Goal: Task Accomplishment & Management: Manage account settings

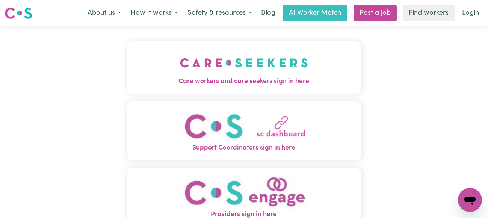
click at [250, 70] on img "Care workers and care seekers sign in here" at bounding box center [244, 63] width 128 height 28
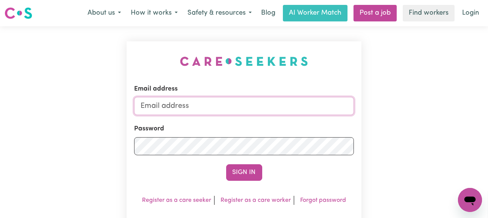
click at [221, 104] on input "Email address" at bounding box center [244, 106] width 220 height 18
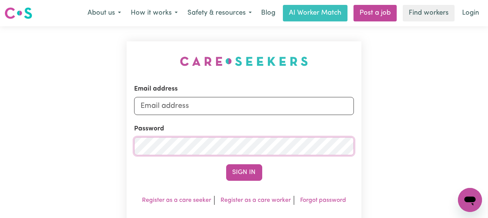
click at [226, 164] on button "Sign In" at bounding box center [244, 172] width 36 height 17
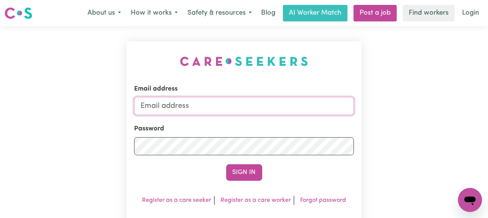
click at [205, 109] on input "Email address" at bounding box center [244, 106] width 220 height 18
type input "[EMAIL_ADDRESS][PERSON_NAME][DOMAIN_NAME]"
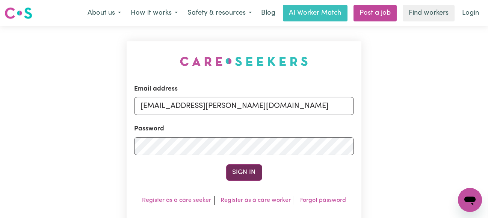
click at [234, 174] on button "Sign In" at bounding box center [244, 172] width 36 height 17
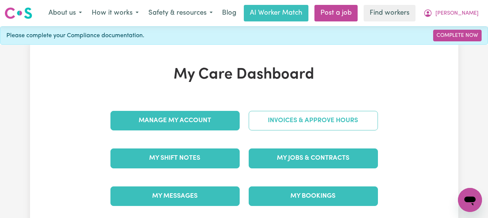
click at [290, 122] on link "Invoices & Approve Hours" at bounding box center [313, 121] width 129 height 20
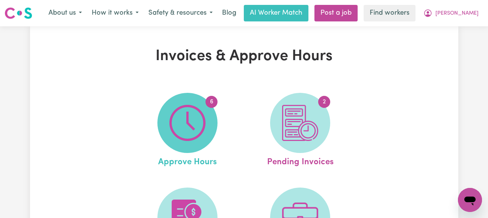
click at [189, 127] on img at bounding box center [187, 123] width 36 height 36
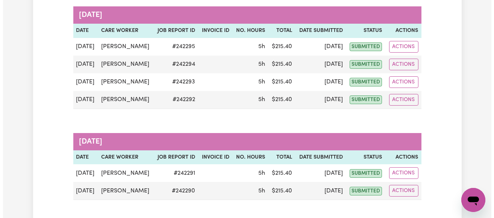
scroll to position [150, 0]
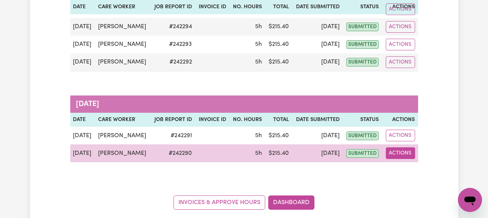
click at [397, 152] on button "Actions" at bounding box center [400, 153] width 29 height 12
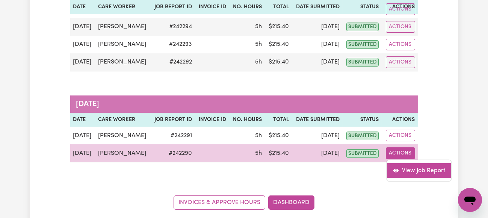
click at [410, 169] on link "View Job Report" at bounding box center [419, 170] width 64 height 15
select select "pm"
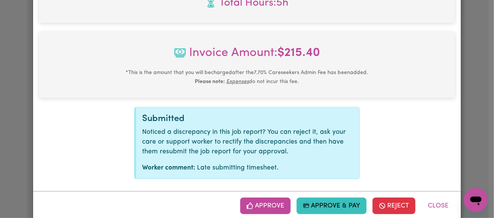
scroll to position [361, 0]
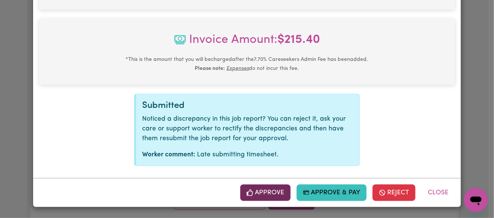
click at [255, 196] on button "Approve" at bounding box center [265, 192] width 50 height 17
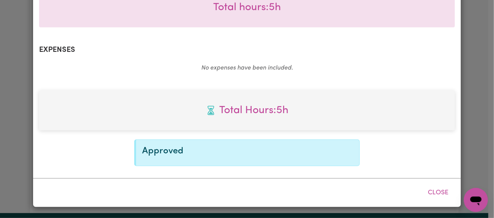
scroll to position [240, 0]
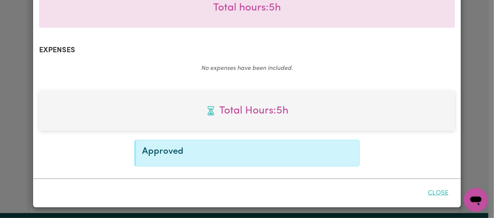
click at [431, 189] on button "Close" at bounding box center [437, 193] width 33 height 17
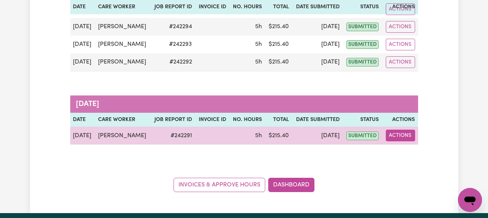
click at [400, 134] on button "Actions" at bounding box center [400, 136] width 29 height 12
click at [411, 151] on link "View Job Report" at bounding box center [419, 152] width 64 height 15
select select "pm"
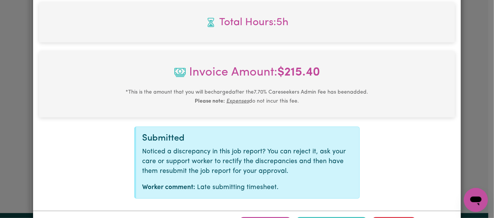
scroll to position [361, 0]
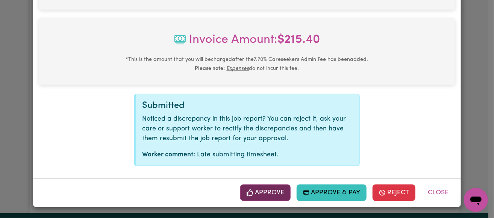
click at [277, 193] on button "Approve" at bounding box center [265, 192] width 50 height 17
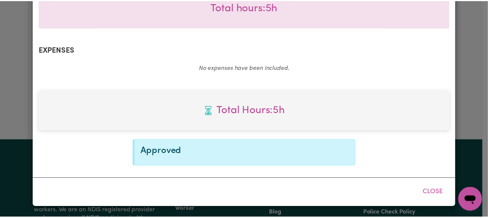
scroll to position [240, 0]
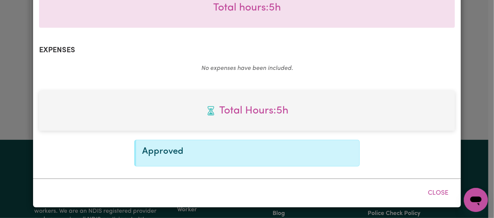
click at [432, 193] on button "Close" at bounding box center [437, 193] width 33 height 17
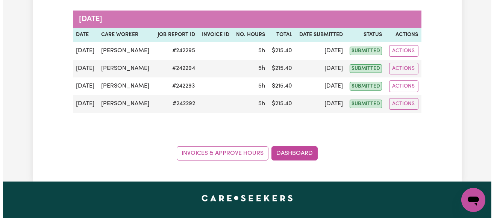
scroll to position [75, 0]
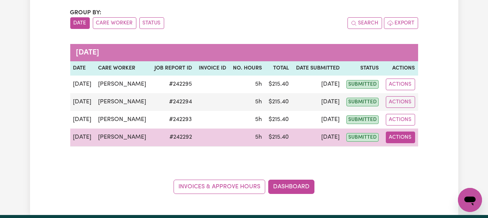
click at [407, 137] on button "Actions" at bounding box center [400, 137] width 29 height 12
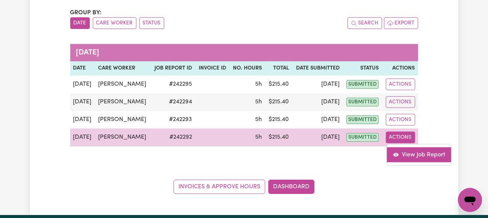
click at [410, 153] on link "View Job Report" at bounding box center [419, 154] width 64 height 15
select select "pm"
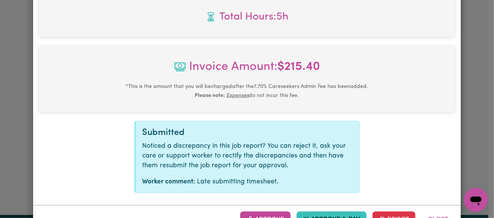
scroll to position [361, 0]
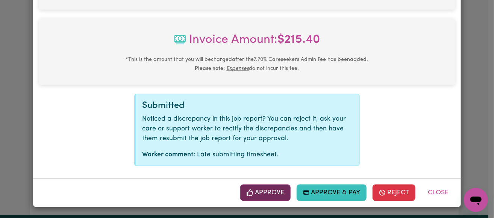
click at [258, 195] on button "Approve" at bounding box center [265, 192] width 50 height 17
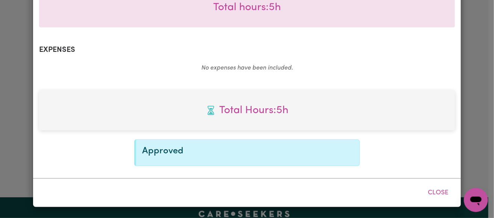
scroll to position [240, 0]
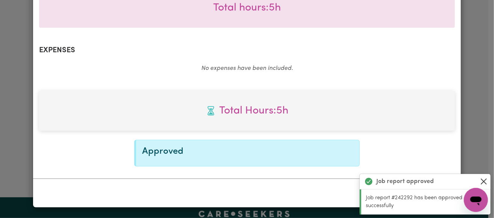
click at [482, 178] on button "Close" at bounding box center [483, 181] width 9 height 9
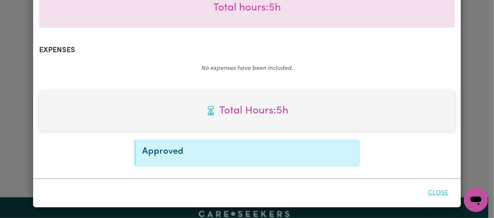
click at [435, 190] on button "Close" at bounding box center [437, 193] width 33 height 17
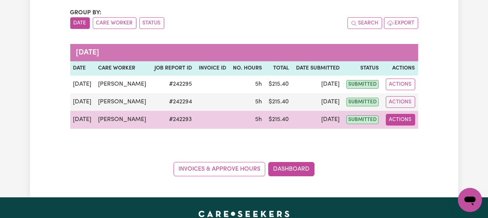
click at [402, 119] on button "Actions" at bounding box center [400, 120] width 29 height 12
click at [414, 137] on link "View Job Report" at bounding box center [419, 136] width 64 height 15
select select "pm"
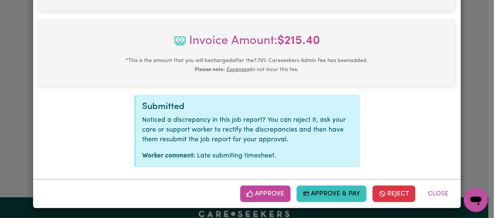
scroll to position [361, 0]
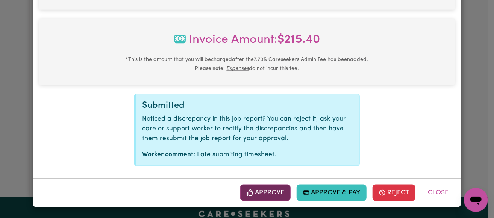
click at [261, 191] on button "Approve" at bounding box center [265, 192] width 50 height 17
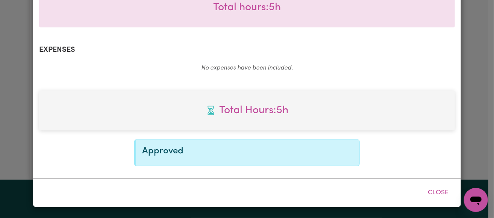
scroll to position [240, 0]
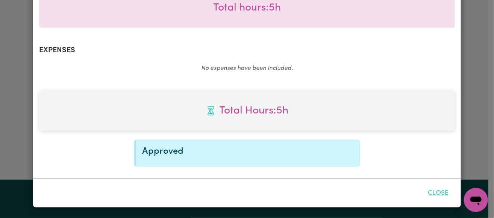
click at [435, 190] on button "Close" at bounding box center [437, 193] width 33 height 17
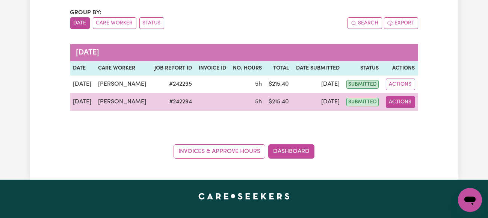
click at [406, 101] on button "Actions" at bounding box center [400, 102] width 29 height 12
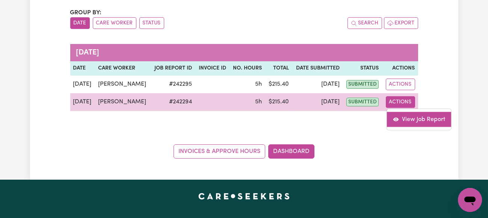
click at [414, 117] on link "View Job Report" at bounding box center [419, 119] width 64 height 15
select select "pm"
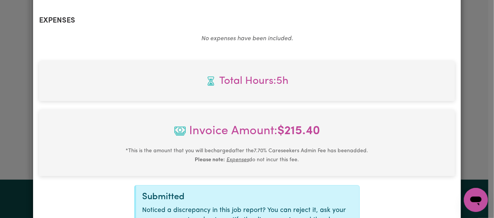
scroll to position [361, 0]
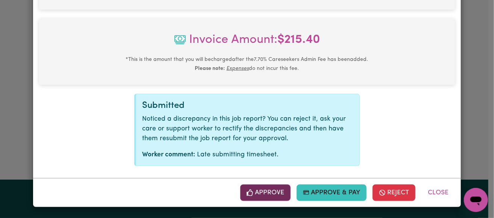
click at [270, 193] on button "Approve" at bounding box center [265, 192] width 50 height 17
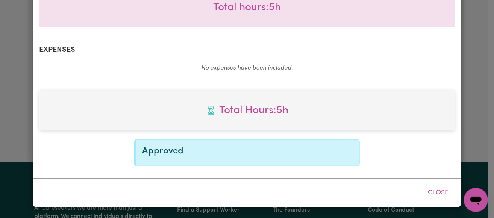
scroll to position [240, 0]
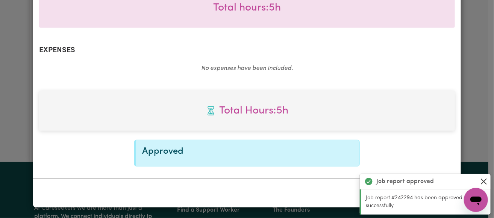
click at [483, 178] on button "Close" at bounding box center [483, 181] width 9 height 9
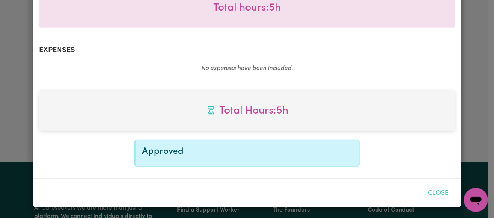
click at [439, 190] on button "Close" at bounding box center [437, 193] width 33 height 17
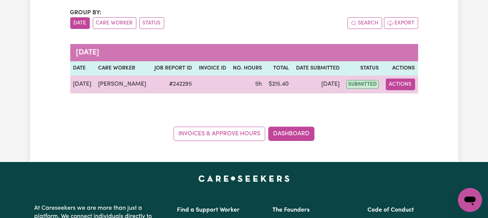
click at [401, 83] on button "Actions" at bounding box center [400, 85] width 29 height 12
click at [418, 100] on link "View Job Report" at bounding box center [419, 101] width 64 height 15
select select "pm"
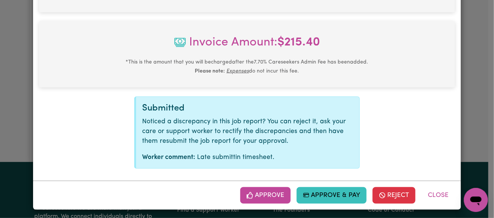
scroll to position [361, 0]
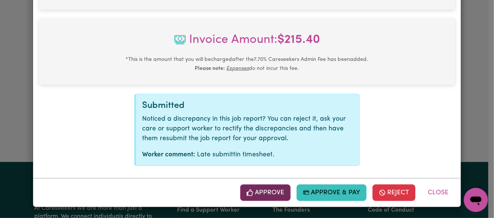
click at [263, 192] on button "Approve" at bounding box center [265, 192] width 50 height 17
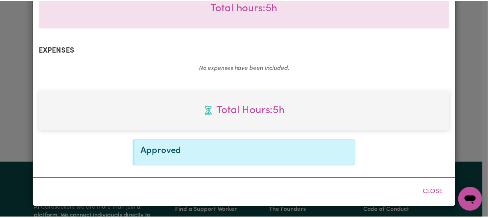
scroll to position [240, 0]
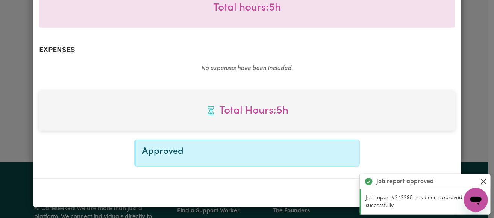
click at [483, 180] on button "Close" at bounding box center [483, 181] width 9 height 9
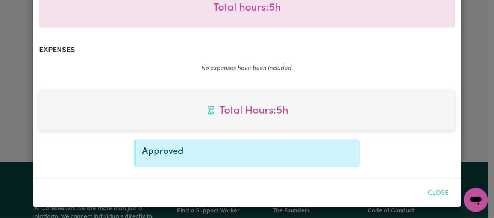
click at [440, 190] on button "Close" at bounding box center [437, 193] width 33 height 17
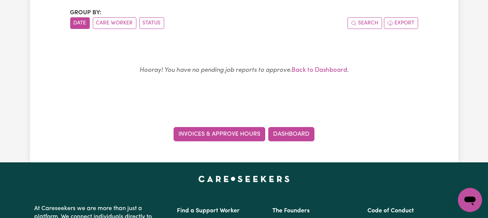
click at [240, 135] on link "Invoices & Approve Hours" at bounding box center [220, 134] width 92 height 14
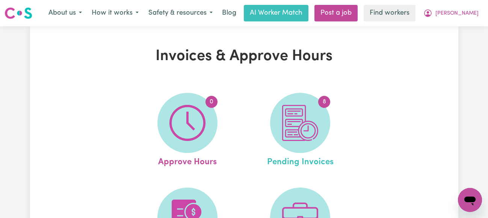
click at [282, 161] on span "Pending Invoices" at bounding box center [300, 161] width 66 height 16
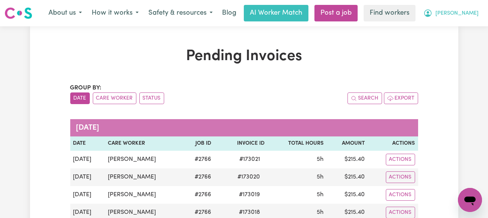
click at [470, 14] on span "[PERSON_NAME]" at bounding box center [456, 13] width 43 height 8
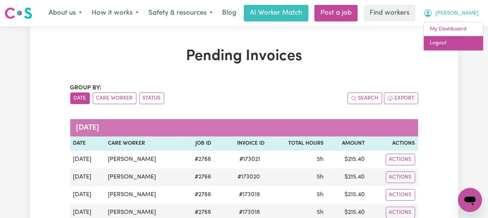
click at [444, 42] on link "Logout" at bounding box center [453, 43] width 59 height 14
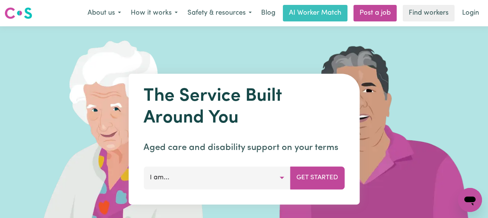
click at [486, 38] on img at bounding box center [376, 138] width 224 height 225
